Goal: Task Accomplishment & Management: Complete application form

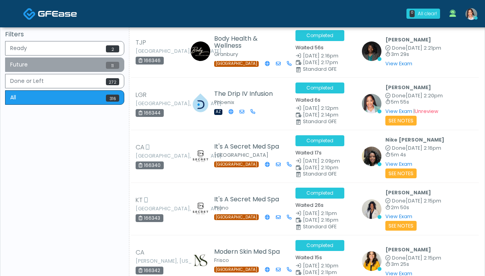
click at [81, 67] on button "Future 11" at bounding box center [64, 64] width 119 height 14
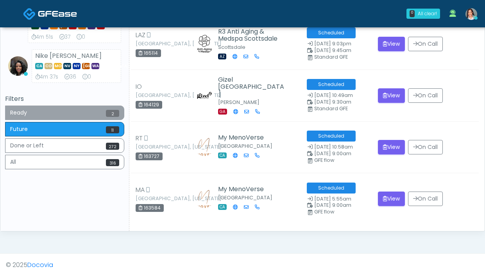
click at [103, 117] on button "Ready 2" at bounding box center [64, 113] width 119 height 14
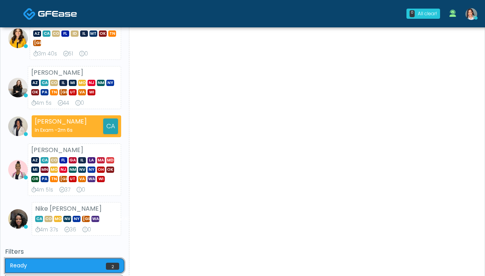
scroll to position [366, 0]
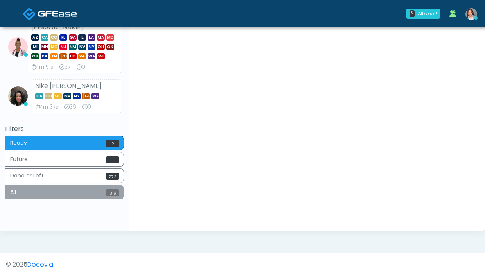
click at [94, 192] on button "All 316" at bounding box center [64, 192] width 119 height 14
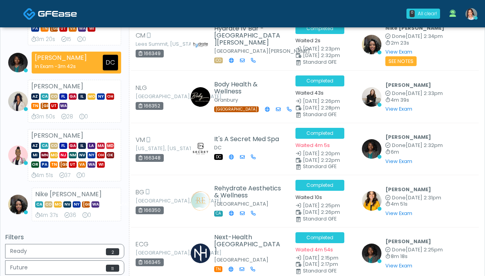
scroll to position [258, 0]
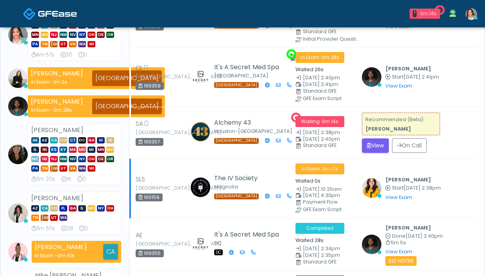
scroll to position [273, 0]
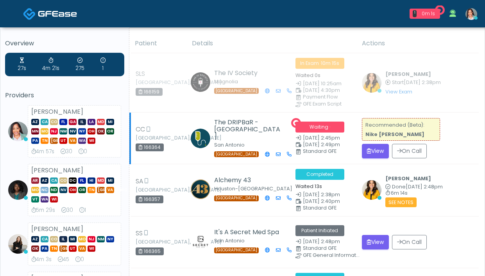
scroll to position [61, 0]
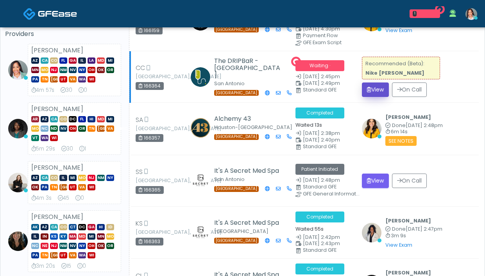
click at [370, 87] on icon "submit" at bounding box center [369, 89] width 4 height 5
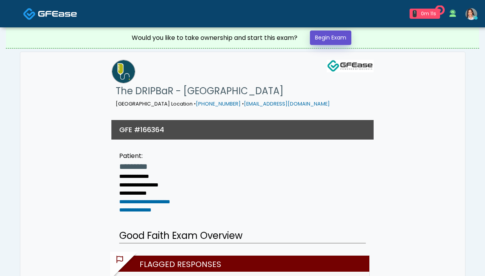
click at [321, 38] on link "Begin Exam" at bounding box center [330, 38] width 41 height 14
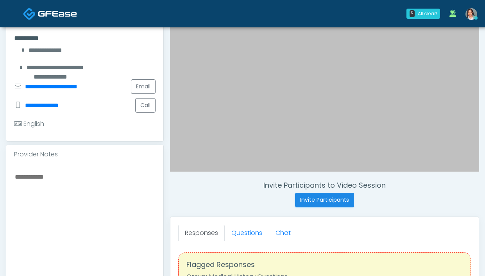
scroll to position [190, 0]
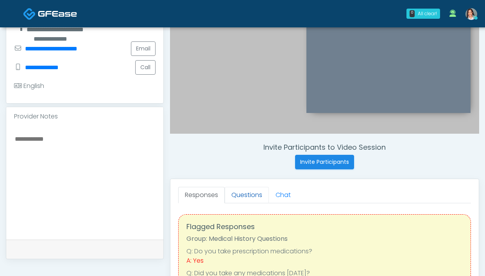
click at [246, 193] on link "Questions" at bounding box center [247, 195] width 44 height 16
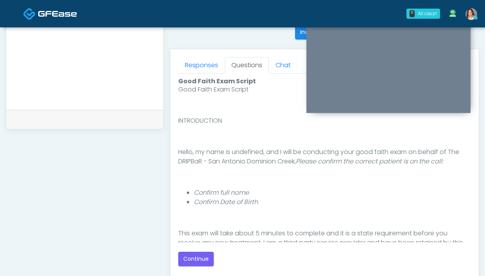
scroll to position [2, 0]
click at [196, 256] on button "Continue" at bounding box center [196, 259] width 36 height 14
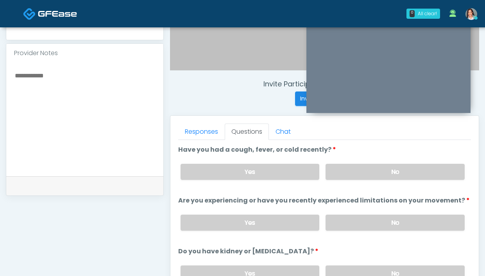
scroll to position [245, 0]
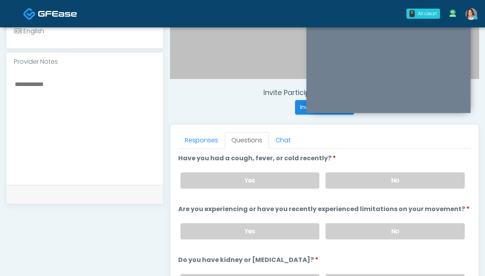
click at [365, 172] on div "Yes No" at bounding box center [322, 180] width 297 height 29
click at [342, 175] on label "No" at bounding box center [395, 180] width 139 height 16
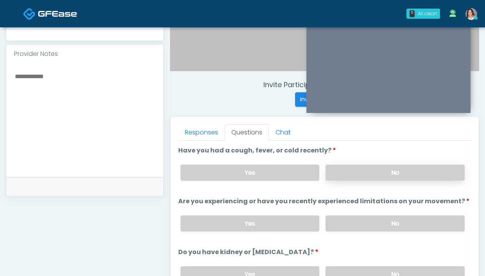
scroll to position [260, 0]
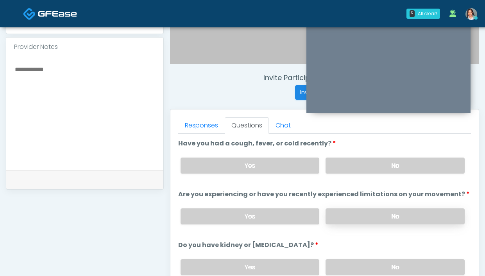
click at [350, 215] on label "No" at bounding box center [395, 216] width 139 height 16
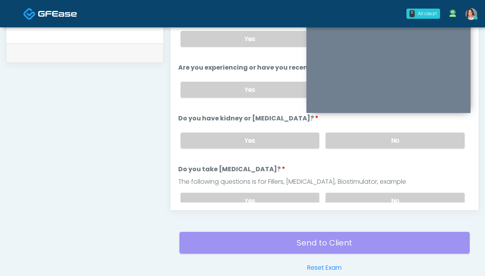
scroll to position [387, 0]
click at [333, 143] on label "No" at bounding box center [395, 140] width 139 height 16
click at [327, 194] on label "No" at bounding box center [395, 200] width 139 height 16
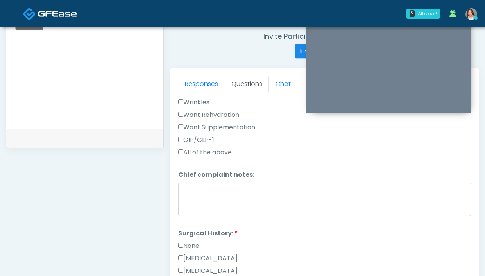
scroll to position [247, 0]
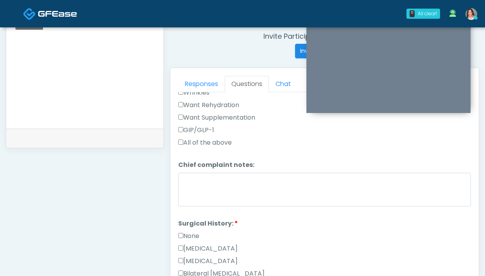
click at [201, 103] on label "Want Rehydration" at bounding box center [208, 105] width 61 height 9
click at [197, 119] on label "Want Supplementation" at bounding box center [216, 117] width 77 height 9
click at [189, 83] on link "Responses" at bounding box center [201, 84] width 47 height 16
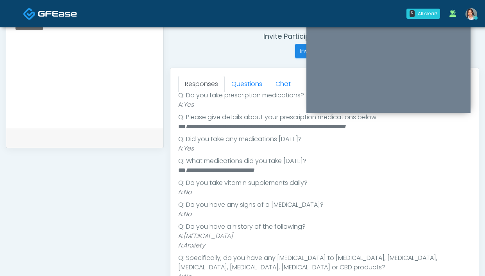
scroll to position [220, 0]
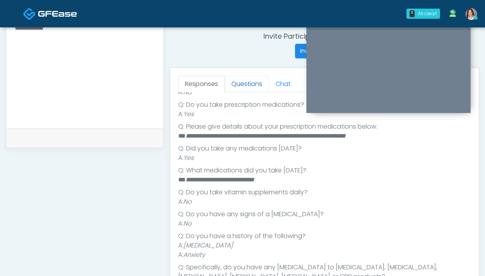
click at [235, 84] on link "Questions" at bounding box center [247, 84] width 44 height 16
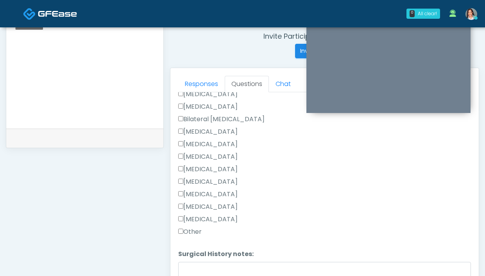
scroll to position [435, 0]
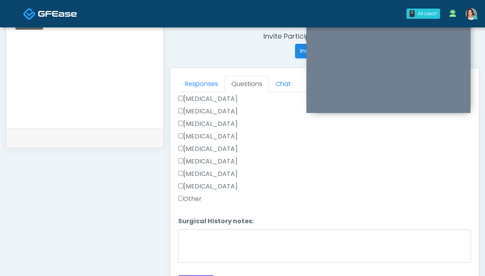
click at [194, 198] on label "Other" at bounding box center [189, 198] width 23 height 9
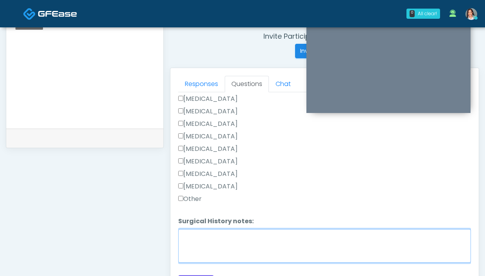
click at [199, 245] on textarea "Surgical History notes:" at bounding box center [324, 246] width 293 height 34
click at [432, 234] on textarea "**********" at bounding box center [324, 246] width 293 height 34
click at [277, 232] on textarea "**********" at bounding box center [324, 246] width 293 height 34
click at [378, 236] on textarea "**********" at bounding box center [324, 246] width 293 height 34
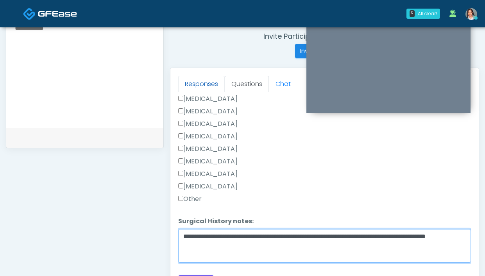
type textarea "**********"
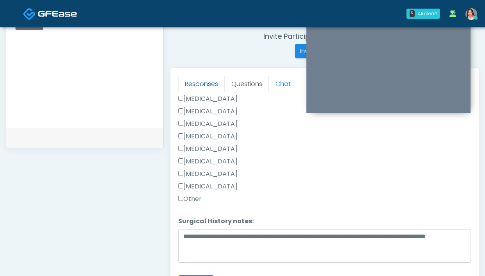
click at [215, 84] on link "Responses" at bounding box center [201, 84] width 47 height 16
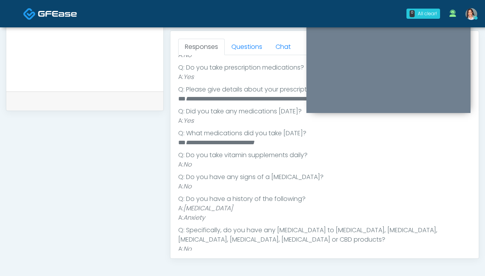
scroll to position [344, 0]
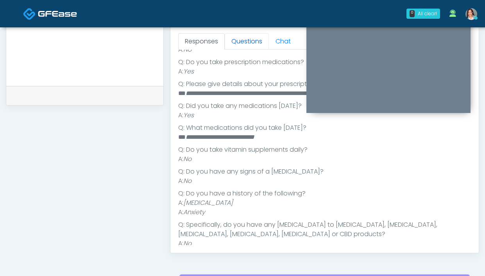
click at [250, 46] on link "Questions" at bounding box center [247, 41] width 44 height 16
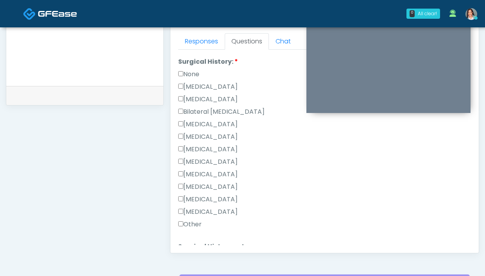
scroll to position [435, 0]
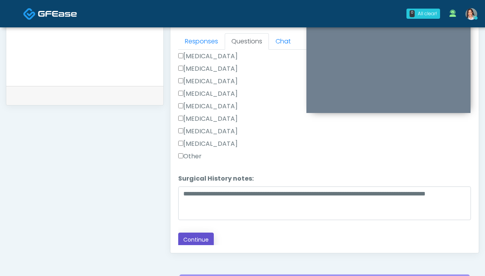
click at [198, 240] on button "Continue" at bounding box center [196, 240] width 36 height 14
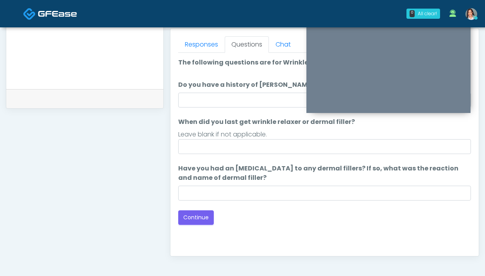
scroll to position [307, 0]
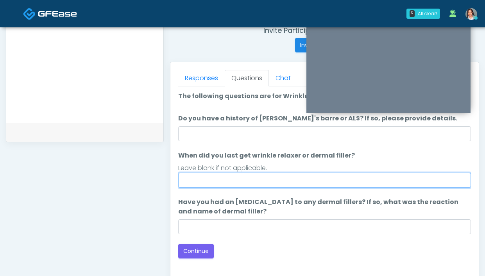
click at [270, 179] on input "When did you last get wrinkle relaxer or dermal filler?" at bounding box center [324, 180] width 293 height 15
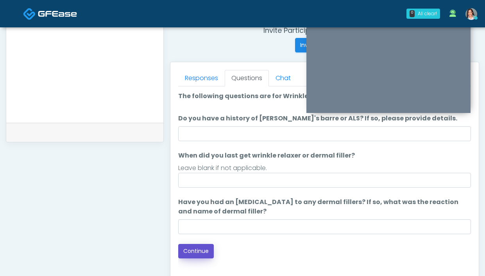
click at [201, 246] on button "Continue" at bounding box center [196, 251] width 36 height 14
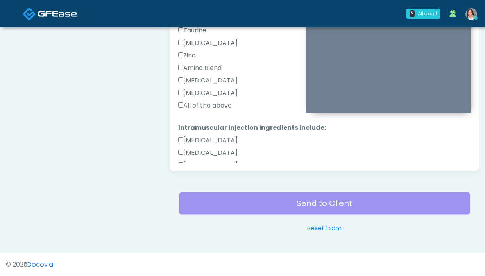
scroll to position [372, 0]
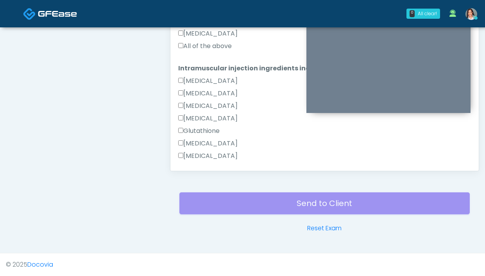
click at [199, 46] on label "All of the above" at bounding box center [205, 45] width 54 height 9
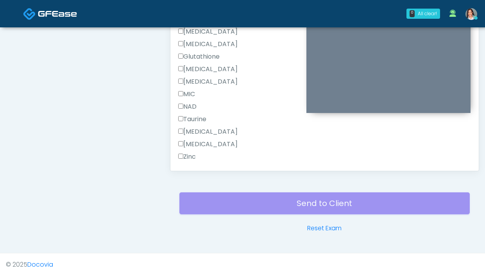
scroll to position [559, 0]
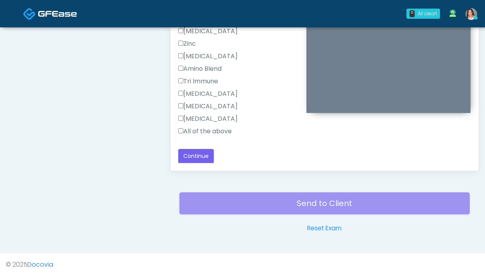
click at [202, 138] on div "All of the above" at bounding box center [324, 133] width 293 height 13
click at [204, 133] on label "All of the above" at bounding box center [205, 131] width 54 height 9
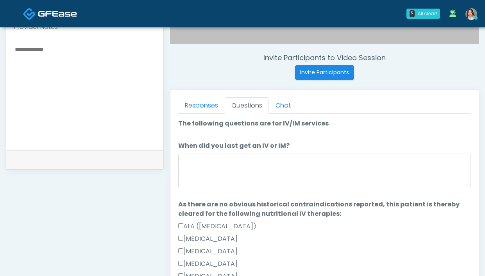
scroll to position [280, 0]
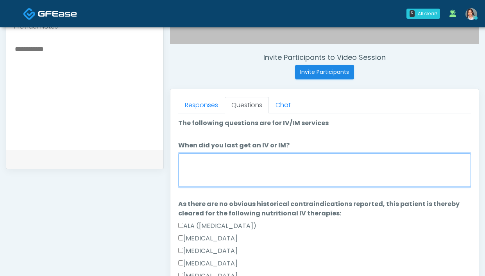
click at [212, 165] on textarea "When did you last get an IV or IM?" at bounding box center [324, 170] width 293 height 34
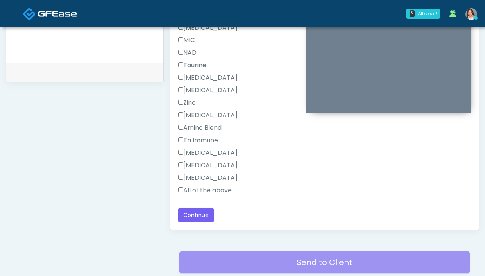
scroll to position [426, 0]
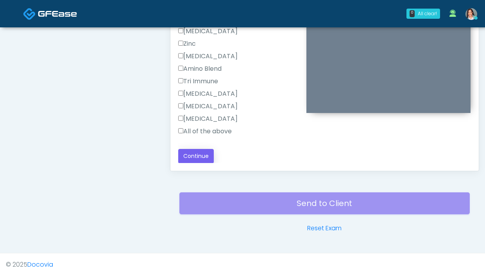
type textarea "**********"
click at [206, 158] on button "Continue" at bounding box center [196, 156] width 36 height 14
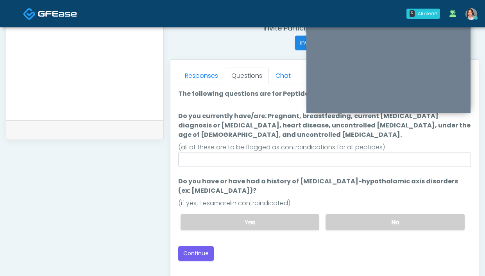
scroll to position [309, 0]
click at [389, 224] on label "No" at bounding box center [395, 222] width 139 height 16
click at [198, 245] on div "Loading... Connecting to your agent... Please wait while we prepare your person…" at bounding box center [324, 175] width 293 height 172
click at [190, 250] on button "Continue" at bounding box center [196, 253] width 36 height 14
click at [199, 81] on link "Responses" at bounding box center [201, 76] width 47 height 16
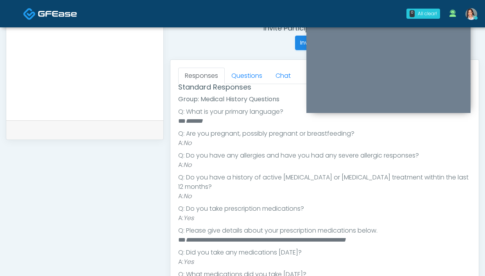
scroll to position [109, 0]
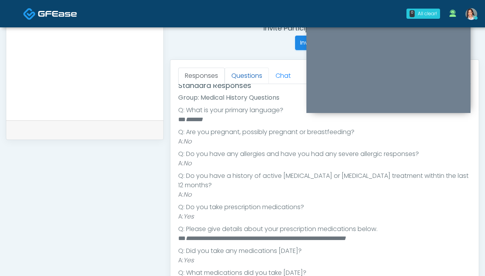
click at [253, 74] on link "Questions" at bounding box center [247, 76] width 44 height 16
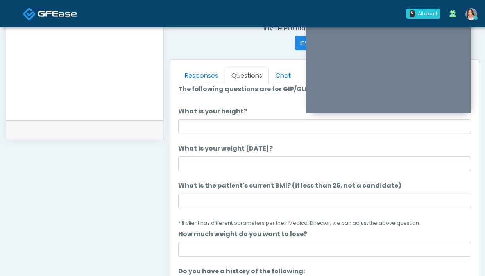
scroll to position [0, 0]
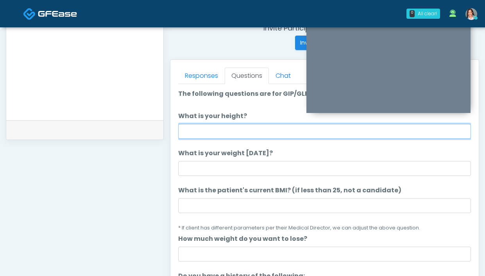
click at [239, 133] on input "What is your height?" at bounding box center [324, 131] width 293 height 15
type input "*****"
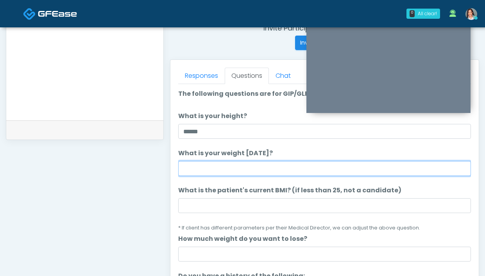
click at [224, 172] on input "What is your weight today?" at bounding box center [324, 168] width 293 height 15
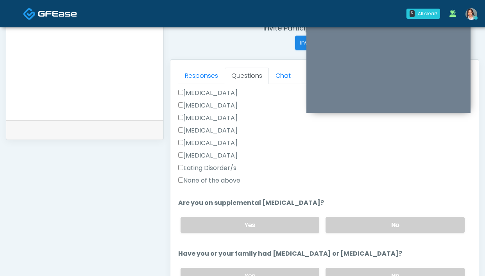
scroll to position [197, 0]
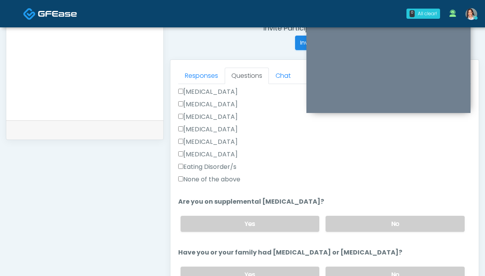
type input "**********"
click at [235, 103] on label "Pancreatic Disease" at bounding box center [207, 104] width 59 height 9
click at [227, 181] on label "None of the above" at bounding box center [209, 179] width 62 height 9
click at [379, 227] on label "No" at bounding box center [395, 224] width 139 height 16
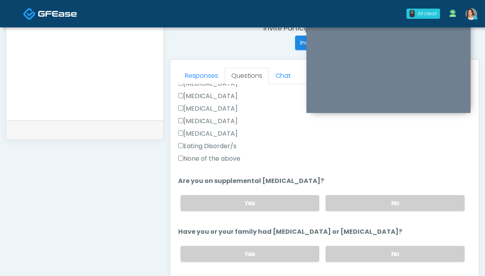
scroll to position [251, 0]
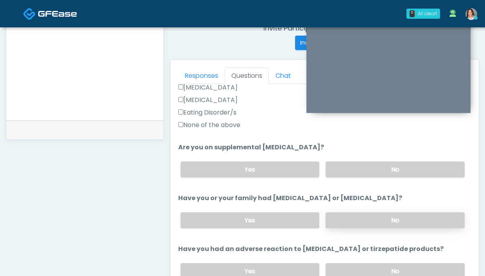
click at [350, 216] on label "No" at bounding box center [395, 220] width 139 height 16
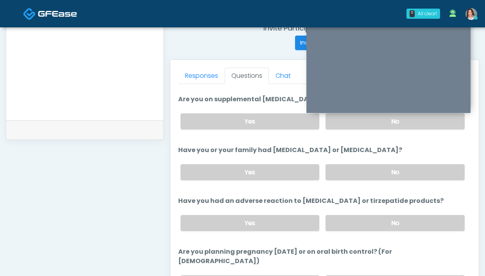
scroll to position [323, 0]
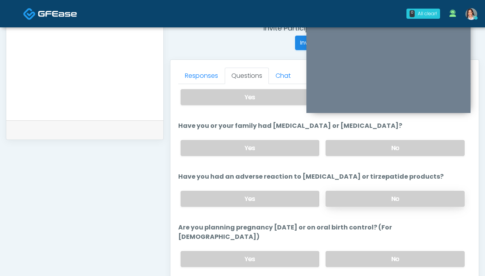
click at [352, 200] on label "No" at bounding box center [395, 199] width 139 height 16
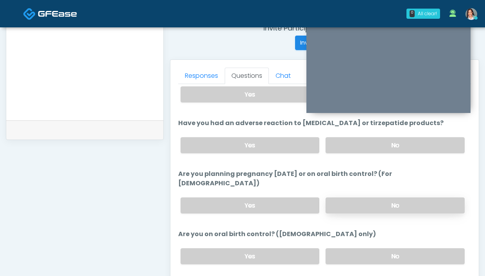
click at [332, 198] on label "No" at bounding box center [395, 206] width 139 height 16
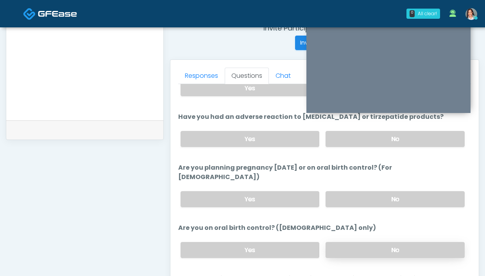
scroll to position [390, 0]
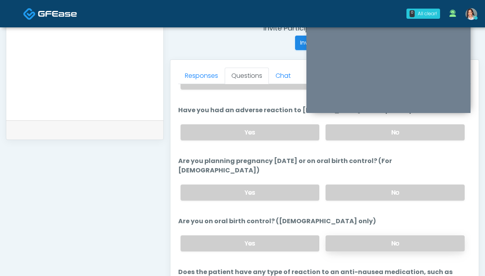
click at [353, 235] on label "No" at bounding box center [395, 243] width 139 height 16
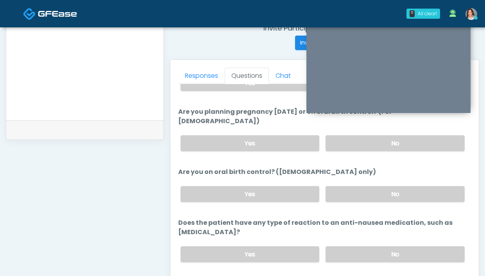
scroll to position [441, 0]
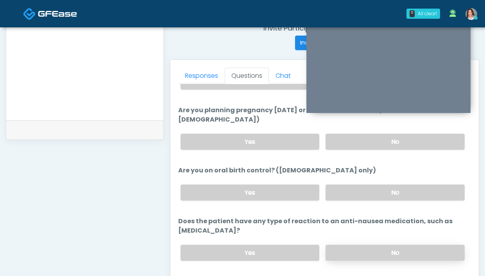
click at [354, 245] on label "No" at bounding box center [395, 253] width 139 height 16
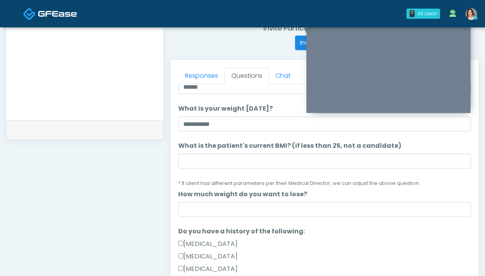
scroll to position [0, 0]
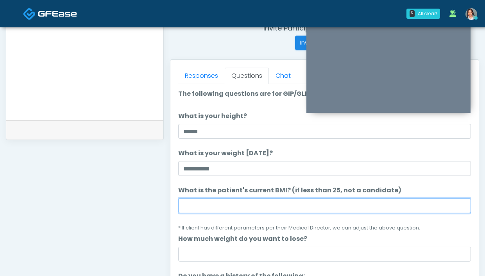
click at [210, 207] on input "What is the patient's current BMI? (if less than 25, not a candidate)" at bounding box center [324, 205] width 293 height 15
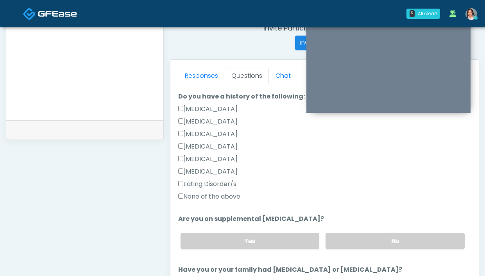
scroll to position [277, 0]
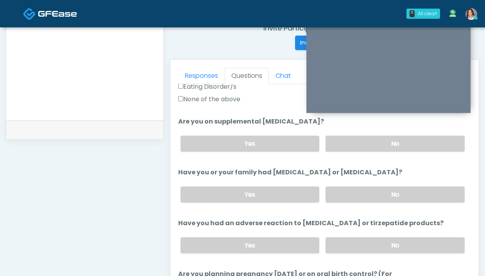
type input "****"
click at [215, 100] on label "None of the above" at bounding box center [209, 99] width 62 height 9
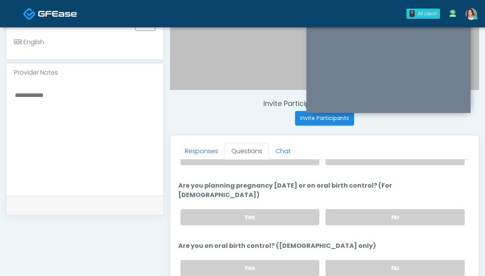
scroll to position [196, 0]
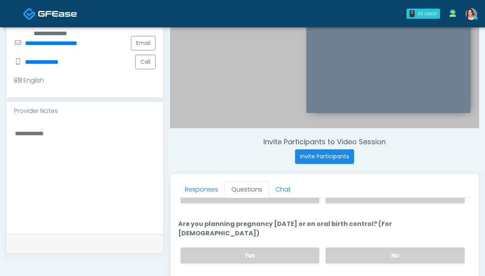
click at [108, 158] on textarea at bounding box center [85, 175] width 142 height 95
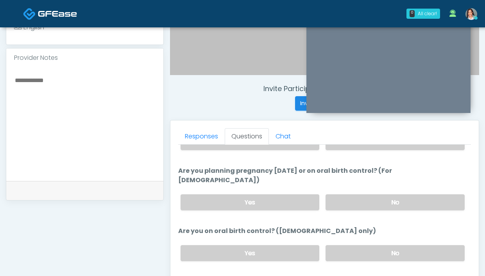
scroll to position [416, 0]
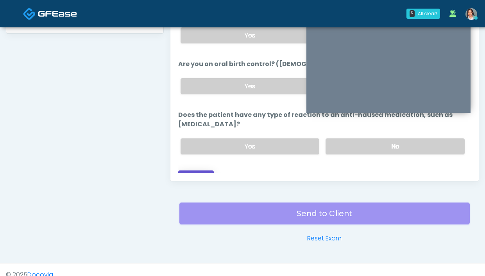
click at [208, 171] on button "Continue" at bounding box center [196, 178] width 36 height 14
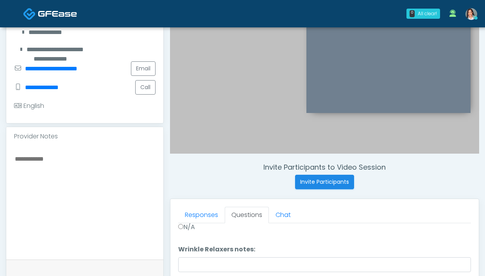
scroll to position [0, 0]
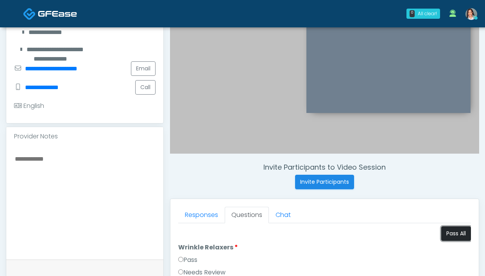
click at [442, 234] on button "Pass All" at bounding box center [457, 233] width 30 height 14
click at [101, 146] on div "Provider Notes" at bounding box center [84, 136] width 157 height 19
click at [77, 181] on textarea at bounding box center [85, 201] width 142 height 95
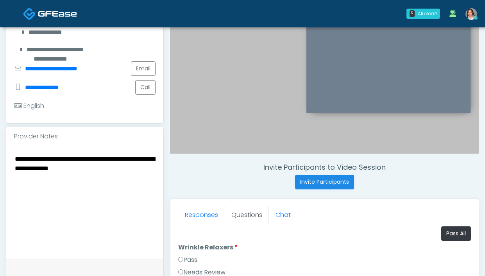
click at [95, 184] on textarea "**********" at bounding box center [85, 201] width 142 height 95
click at [95, 181] on textarea "**********" at bounding box center [85, 201] width 142 height 95
click at [99, 180] on textarea "**********" at bounding box center [85, 201] width 142 height 95
click at [114, 175] on textarea "**********" at bounding box center [85, 201] width 142 height 95
drag, startPoint x: 142, startPoint y: 168, endPoint x: 10, endPoint y: 168, distance: 132.6
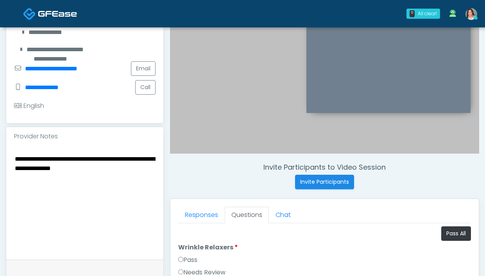
click at [10, 168] on div "**********" at bounding box center [84, 203] width 157 height 114
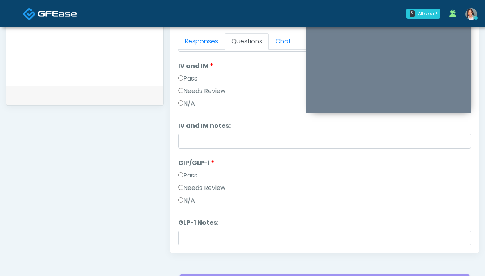
scroll to position [215, 0]
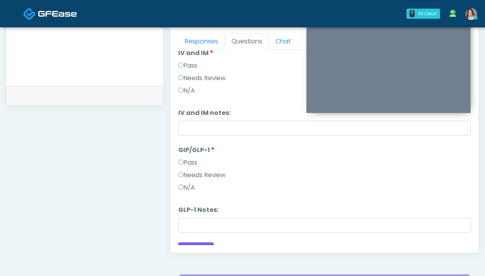
type textarea "**********"
click at [197, 182] on div "Needs Review" at bounding box center [324, 177] width 293 height 13
click at [197, 178] on label "Needs Review" at bounding box center [201, 175] width 47 height 9
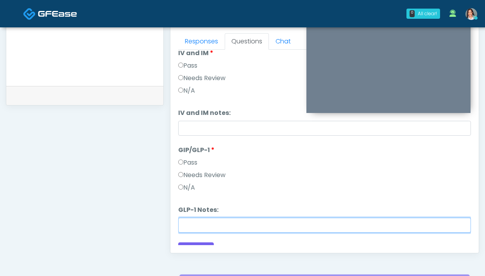
click at [215, 221] on input "GLP-1 Notes:" at bounding box center [324, 225] width 293 height 15
paste input "**********"
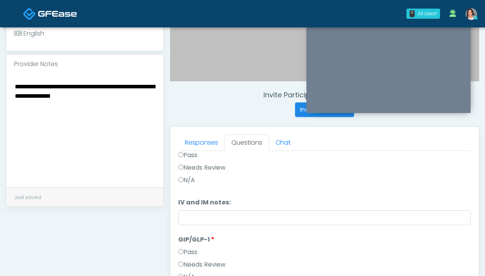
scroll to position [189, 0]
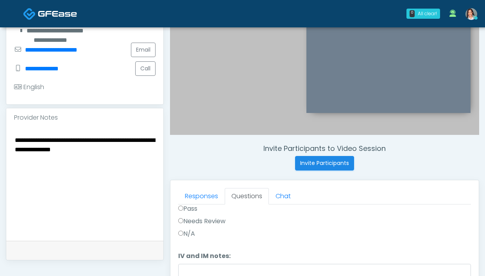
type input "**********"
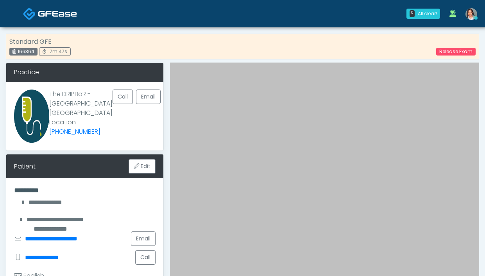
scroll to position [266, 0]
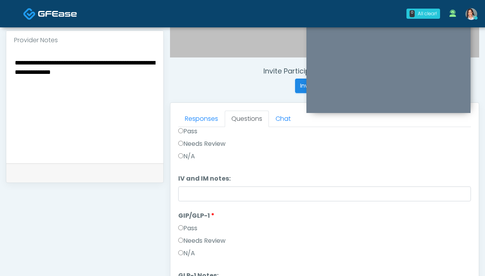
click at [125, 82] on textarea "**********" at bounding box center [85, 104] width 142 height 95
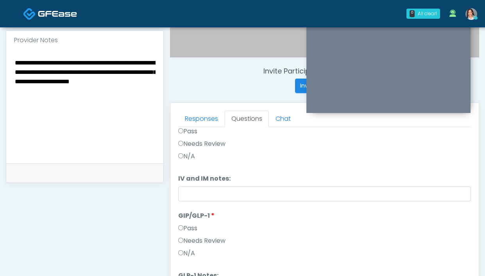
drag, startPoint x: 108, startPoint y: 81, endPoint x: 120, endPoint y: 98, distance: 20.5
click at [120, 98] on textarea "**********" at bounding box center [85, 104] width 142 height 95
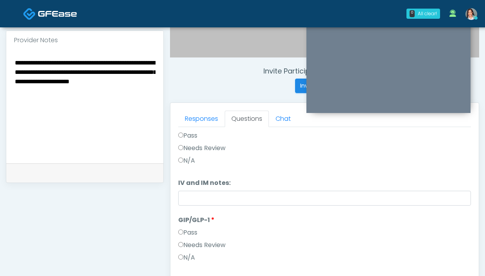
scroll to position [215, 0]
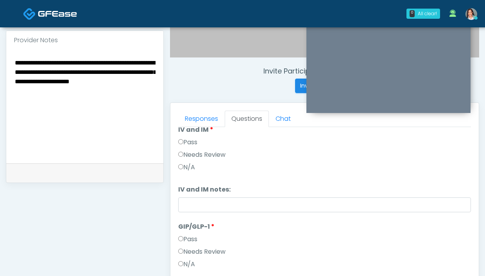
type textarea "**********"
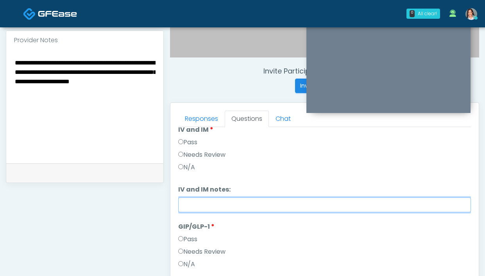
click at [237, 208] on input "IV and IM notes:" at bounding box center [324, 205] width 293 height 15
paste input "**********"
click at [256, 206] on input "**********" at bounding box center [324, 205] width 293 height 15
click at [188, 204] on input "**********" at bounding box center [324, 205] width 293 height 15
click at [222, 205] on input "**********" at bounding box center [324, 205] width 293 height 15
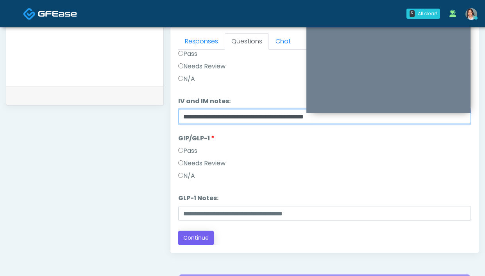
scroll to position [387, 0]
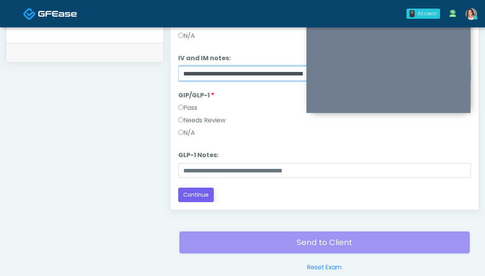
type input "**********"
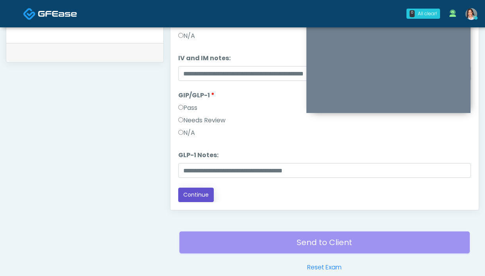
click at [198, 196] on button "Continue" at bounding box center [196, 195] width 36 height 14
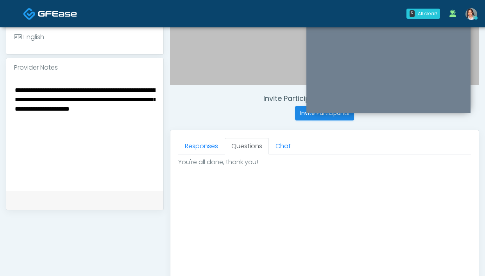
scroll to position [0, 0]
click at [59, 121] on textarea "**********" at bounding box center [85, 132] width 142 height 95
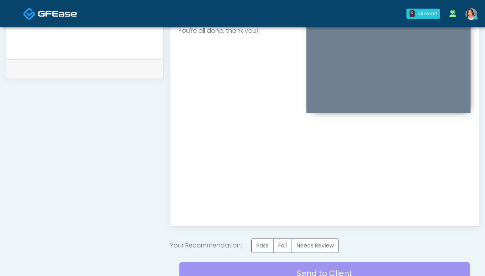
scroll to position [437, 0]
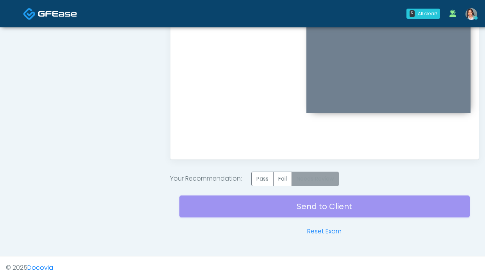
type textarea "**********"
click at [322, 180] on label "Needs Review" at bounding box center [315, 179] width 47 height 14
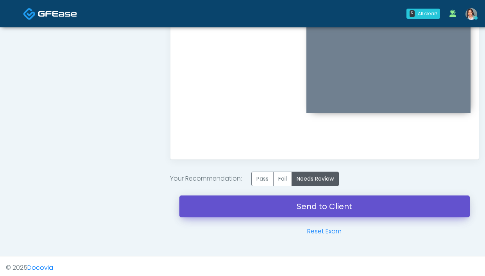
click at [305, 208] on link "Send to Client" at bounding box center [325, 207] width 291 height 22
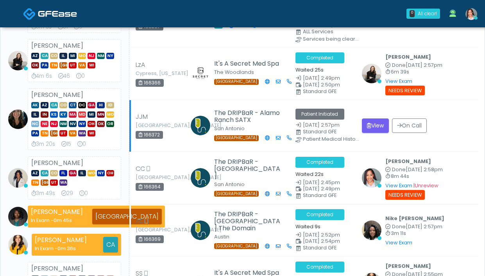
scroll to position [142, 0]
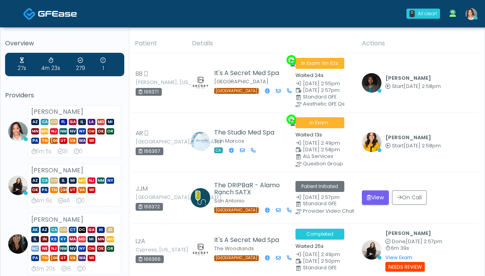
click at [472, 14] on img at bounding box center [472, 14] width 12 height 12
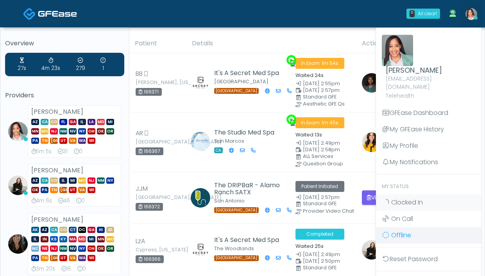
click at [418, 230] on link "Offline" at bounding box center [429, 235] width 106 height 16
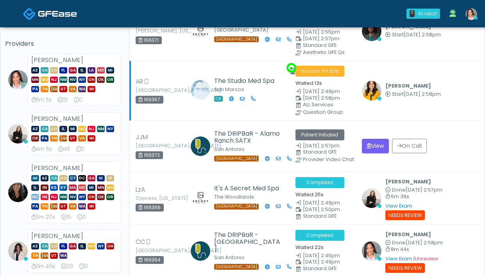
scroll to position [56, 0]
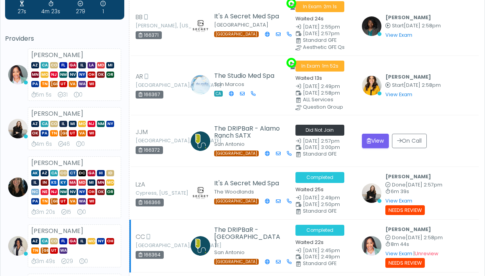
scroll to position [131, 0]
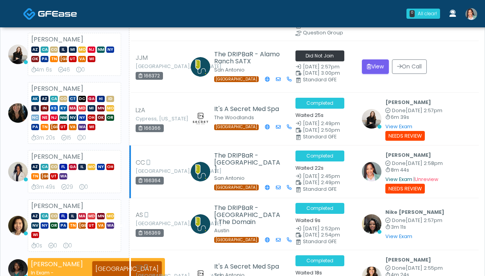
click at [396, 176] on link "View Exam" at bounding box center [399, 179] width 27 height 7
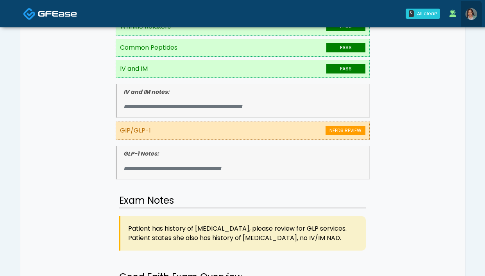
click at [465, 15] on link at bounding box center [471, 14] width 21 height 26
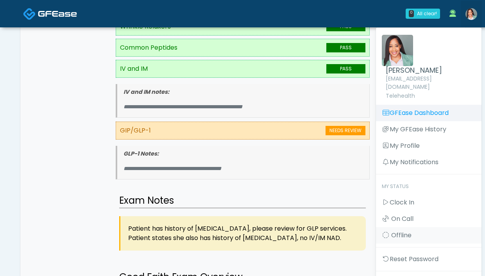
click at [435, 105] on link "GFEase Dashboard" at bounding box center [429, 113] width 106 height 16
